Goal: Information Seeking & Learning: Learn about a topic

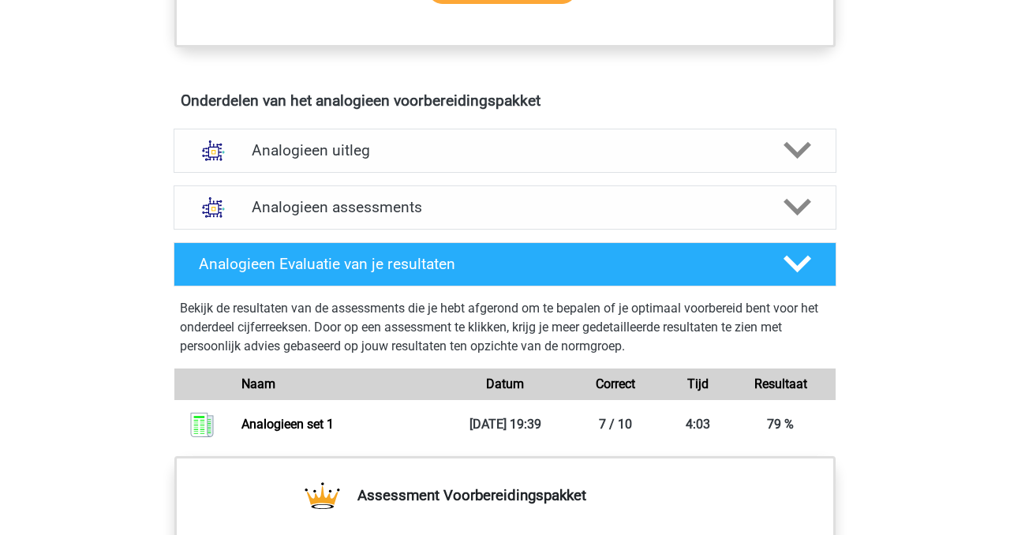
scroll to position [834, 0]
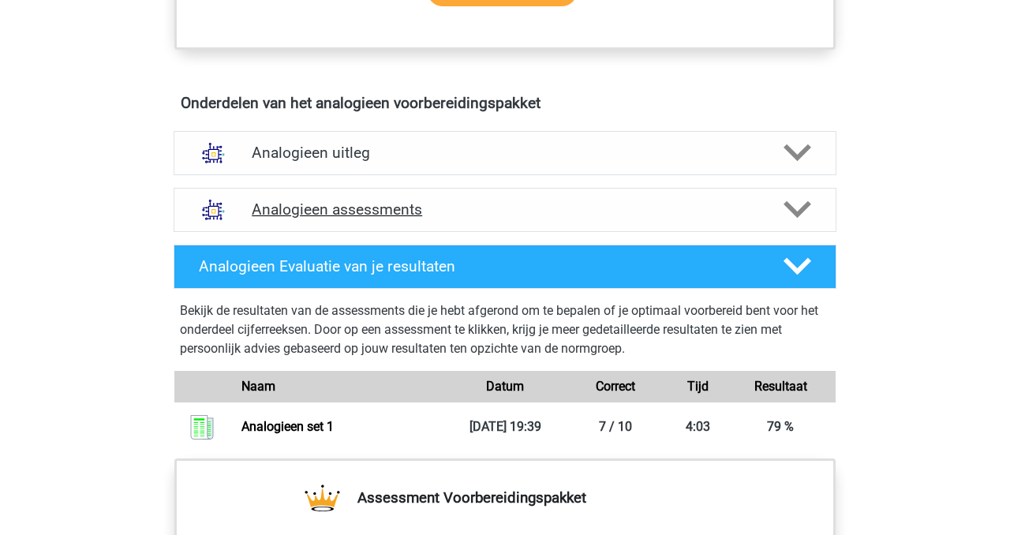
click at [387, 199] on div "Analogieen assessments" at bounding box center [505, 210] width 663 height 44
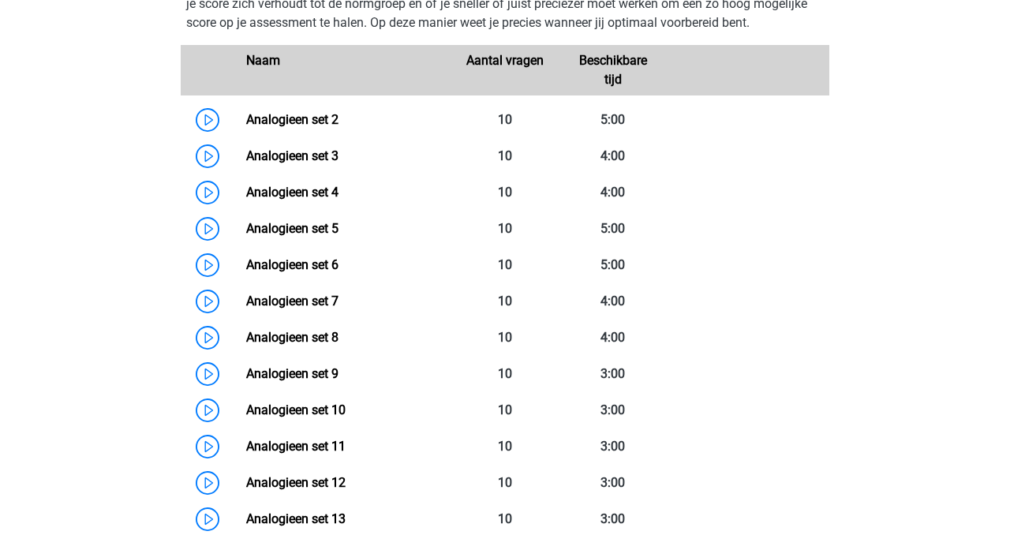
scroll to position [1100, 0]
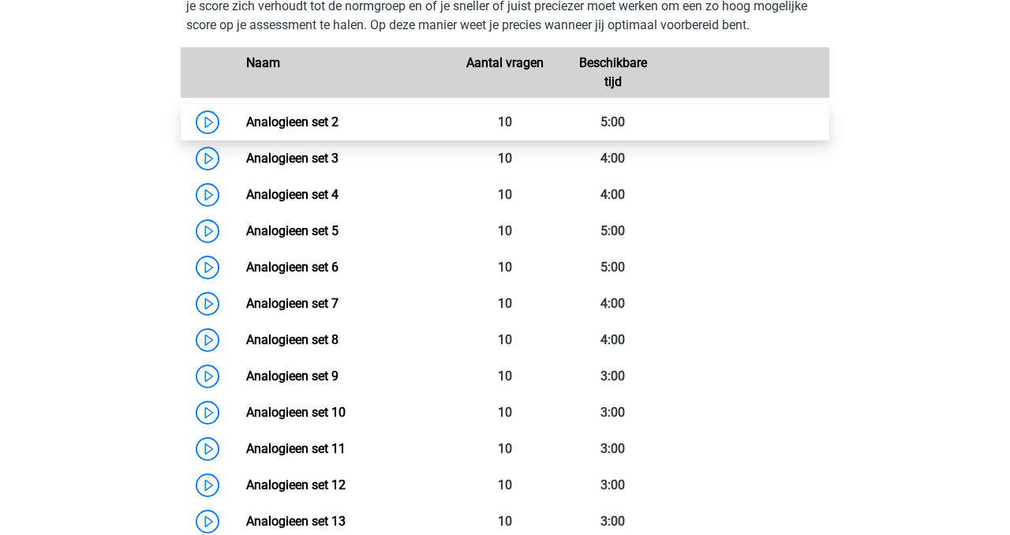
click at [313, 124] on link "Analogieen set 2" at bounding box center [292, 121] width 92 height 15
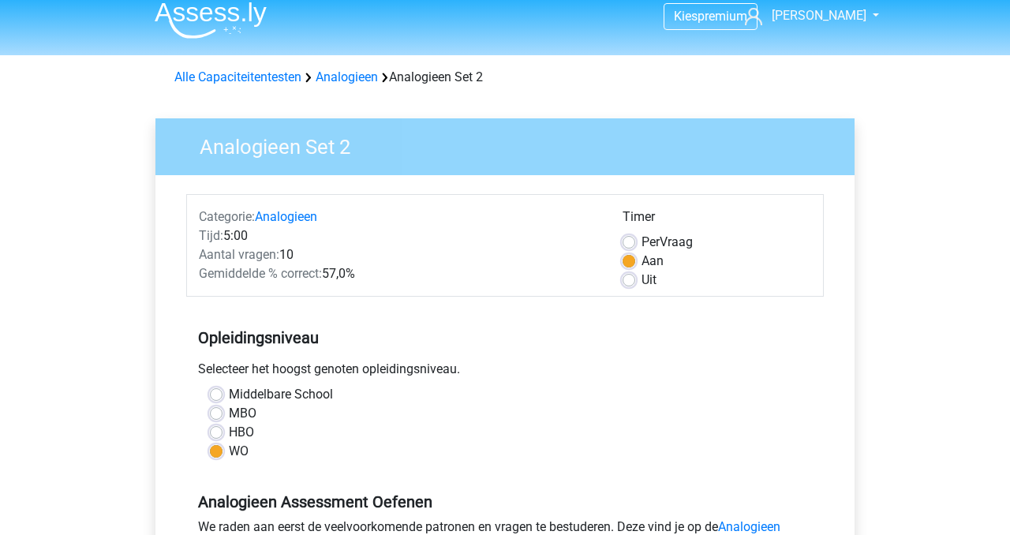
scroll to position [15, 0]
